Goal: Task Accomplishment & Management: Manage account settings

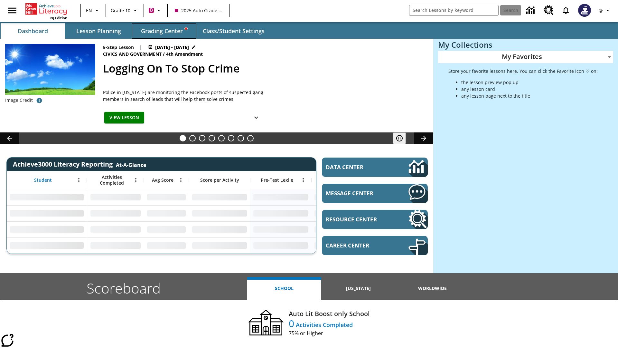
click at [164, 31] on span "Grading Center" at bounding box center [164, 30] width 46 height 7
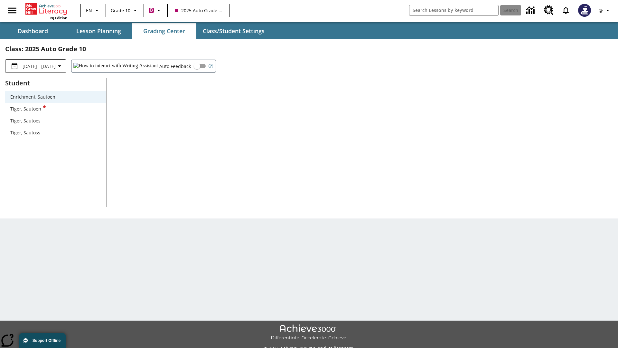
click at [55, 109] on div "Tiger, Sautoen" at bounding box center [55, 108] width 90 height 7
click at [179, 66] on input "Auto Feedback" at bounding box center [197, 66] width 37 height 12
checkbox input "true"
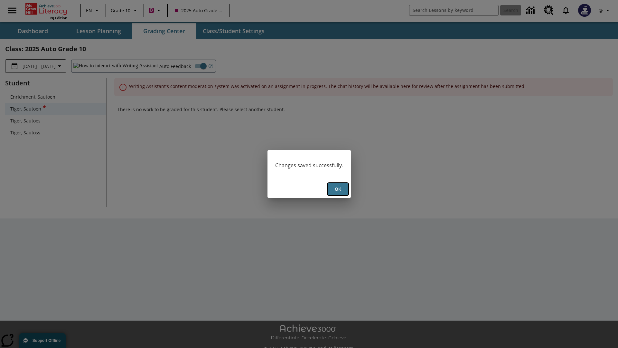
click at [338, 189] on button "Ok" at bounding box center [338, 189] width 21 height 13
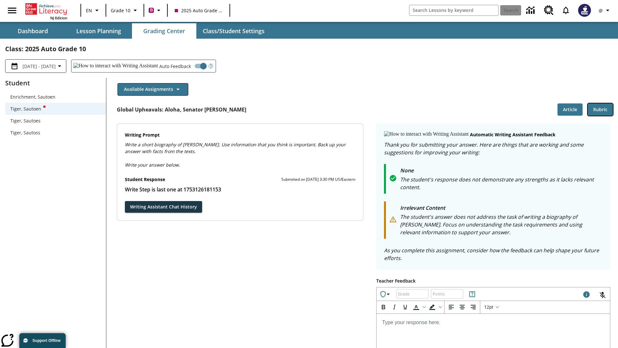
click at [601, 109] on button "Rubric" at bounding box center [600, 109] width 25 height 13
click at [570, 109] on button "Article" at bounding box center [570, 109] width 25 height 13
click at [93, 10] on icon "Language: EN, Select a language" at bounding box center [97, 10] width 8 height 8
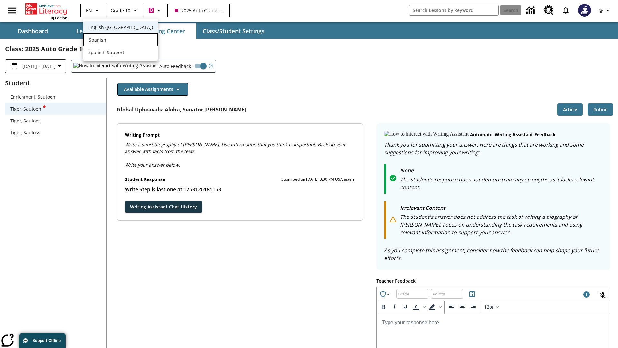
click at [107, 40] on div "Spanish" at bounding box center [120, 39] width 75 height 13
